Goal: Navigation & Orientation: Find specific page/section

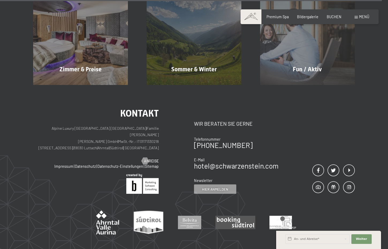
scroll to position [2187, 0]
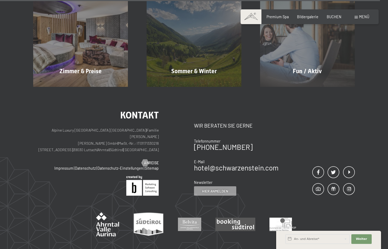
click at [359, 19] on div "Menü" at bounding box center [362, 16] width 15 height 5
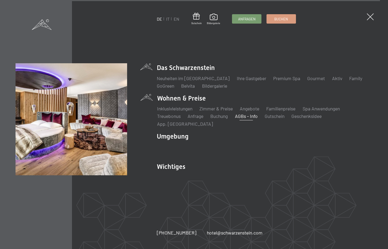
click at [246, 119] on link "AGBs - Info" at bounding box center [246, 116] width 23 height 6
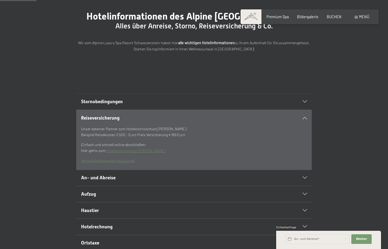
scroll to position [54, 0]
click at [186, 122] on h2 "Reiseversicherung" at bounding box center [182, 118] width 203 height 7
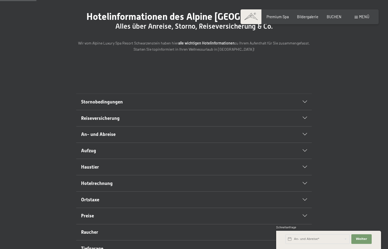
click at [186, 122] on h2 "Reiseversicherung" at bounding box center [182, 118] width 203 height 7
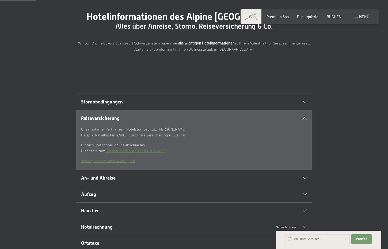
click at [186, 122] on h2 "Reiseversicherung" at bounding box center [182, 118] width 203 height 7
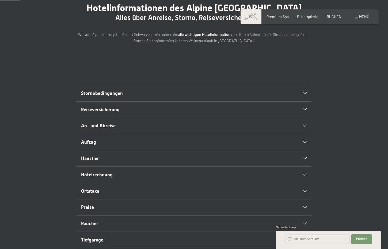
scroll to position [0, 0]
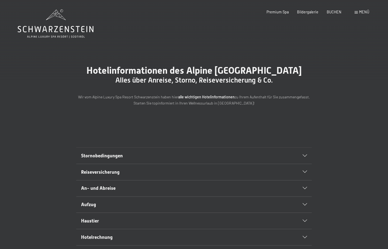
click at [355, 14] on div "Menü" at bounding box center [362, 11] width 15 height 5
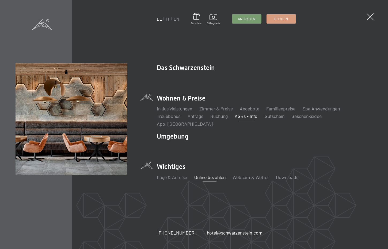
click at [201, 176] on link "Online bezahlen" at bounding box center [209, 177] width 31 height 6
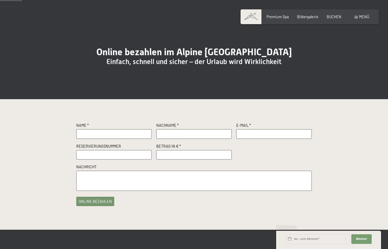
scroll to position [23, 0]
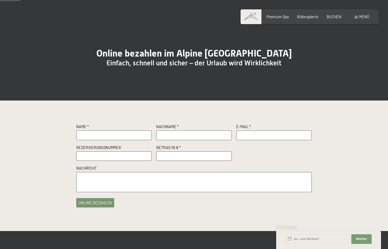
click at [356, 16] on span at bounding box center [356, 17] width 3 height 2
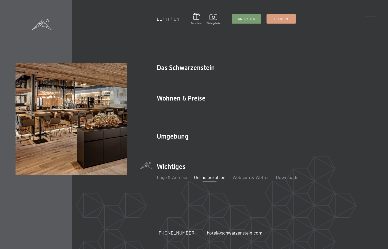
click at [370, 18] on span at bounding box center [370, 17] width 10 height 10
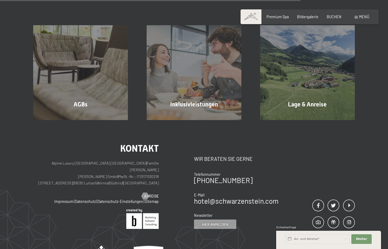
scroll to position [353, 0]
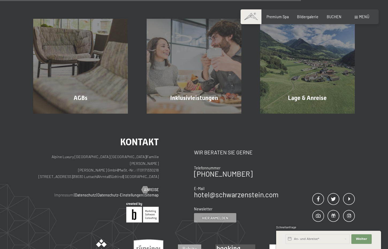
click at [66, 197] on link "Impressum" at bounding box center [63, 195] width 19 height 5
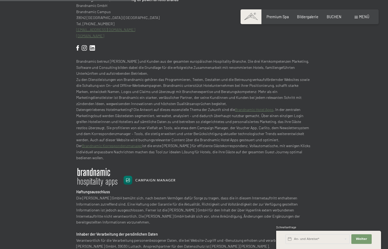
scroll to position [245, 0]
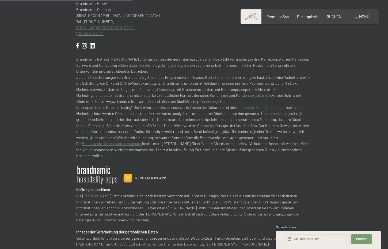
click at [173, 165] on img at bounding box center [131, 175] width 111 height 20
click at [205, 113] on p "Datengetriebenes Hotelmarketing? Die Antwort auf dieses essenzielle Thema der Z…" at bounding box center [194, 122] width 236 height 36
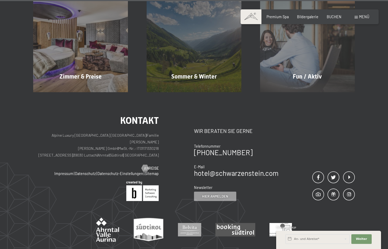
scroll to position [722, 0]
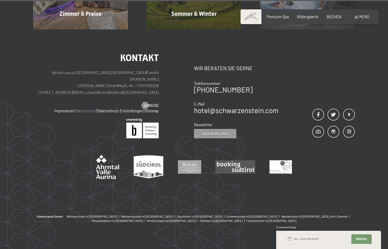
click at [86, 108] on link "Datenschutz" at bounding box center [85, 110] width 21 height 5
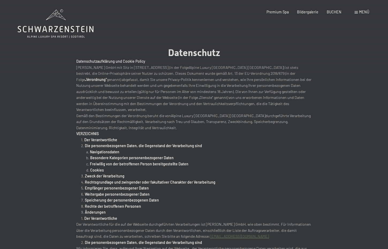
click at [261, 131] on p "VERZEICHNIS" at bounding box center [194, 134] width 236 height 6
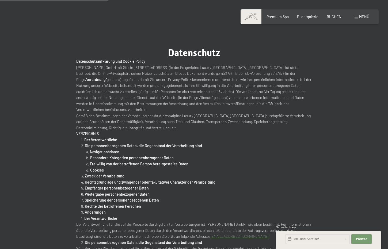
scroll to position [408, 0]
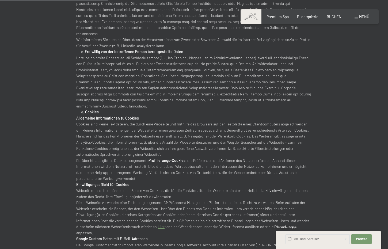
click at [254, 199] on p "Diese Webseite verwendet eine Technologie, genannt CMP (Consent Management Plat…" at bounding box center [194, 217] width 236 height 36
click at [159, 139] on span "Einwilligung Marketing*" at bounding box center [164, 139] width 44 height 5
click at [140, 139] on input "Einwilligung Marketing*" at bounding box center [136, 139] width 5 height 5
checkbox input "false"
